Goal: Information Seeking & Learning: Learn about a topic

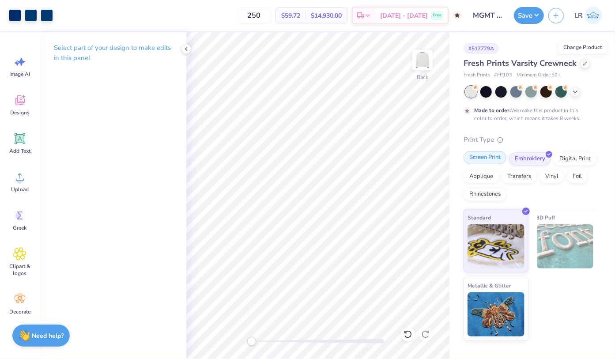
click at [495, 160] on div "Screen Print" at bounding box center [484, 157] width 43 height 13
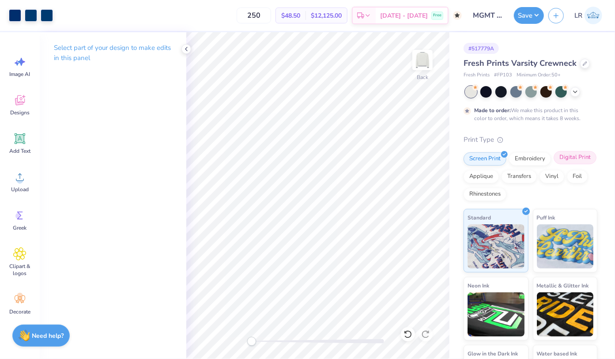
click at [568, 158] on div "Digital Print" at bounding box center [574, 157] width 43 height 13
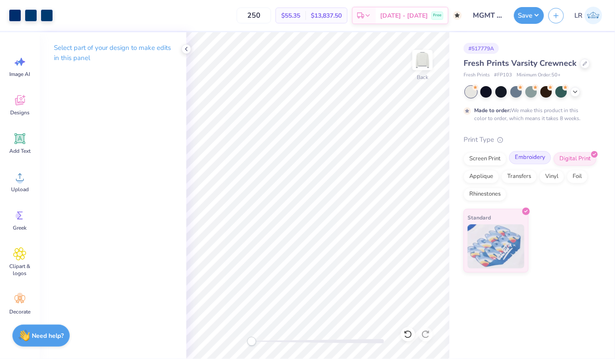
click at [541, 152] on div "Embroidery" at bounding box center [530, 157] width 42 height 13
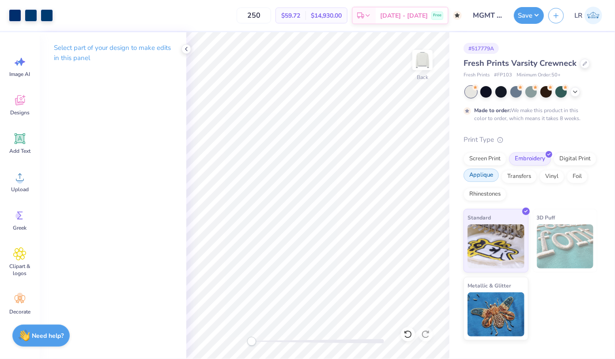
click at [480, 177] on div "Applique" at bounding box center [480, 175] width 35 height 13
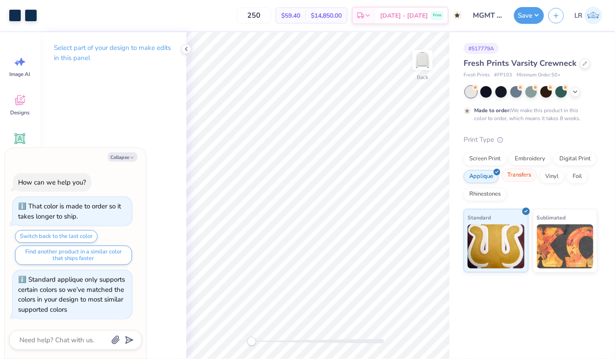
click at [509, 176] on div "Transfers" at bounding box center [518, 175] width 35 height 13
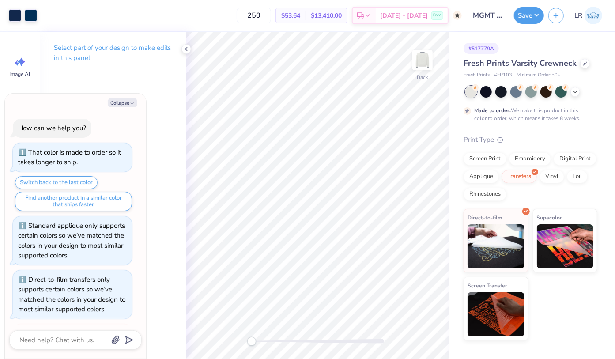
type textarea "x"
